Goal: Information Seeking & Learning: Stay updated

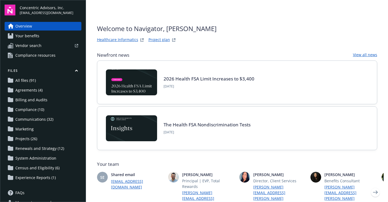
click at [369, 56] on link "View all news" at bounding box center [365, 55] width 24 height 6
